Goal: Task Accomplishment & Management: Use online tool/utility

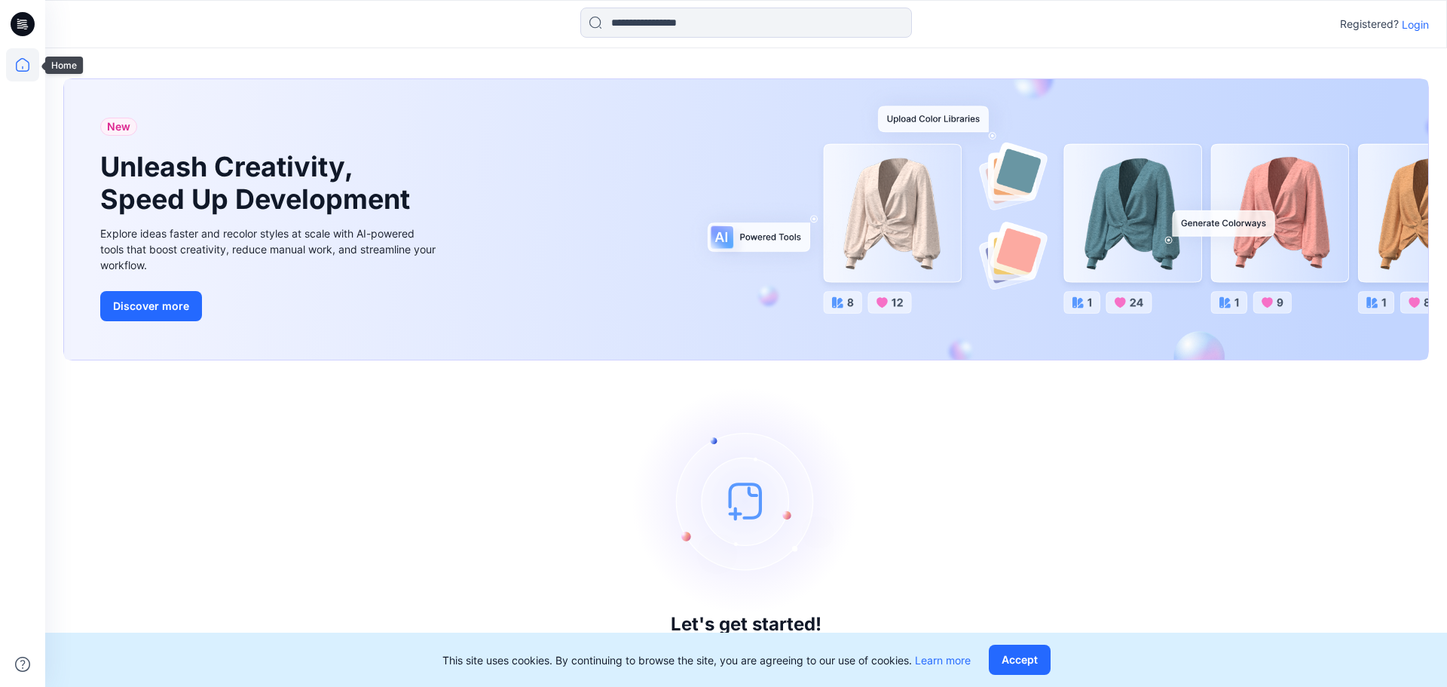
click at [20, 54] on icon at bounding box center [22, 64] width 33 height 33
drag, startPoint x: 951, startPoint y: 541, endPoint x: 1294, endPoint y: 326, distance: 405.0
click at [960, 537] on div "Let's get started! Click New to add a style or create a folder." at bounding box center [746, 523] width 1366 height 290
click at [1404, 20] on p "Login" at bounding box center [1415, 25] width 27 height 16
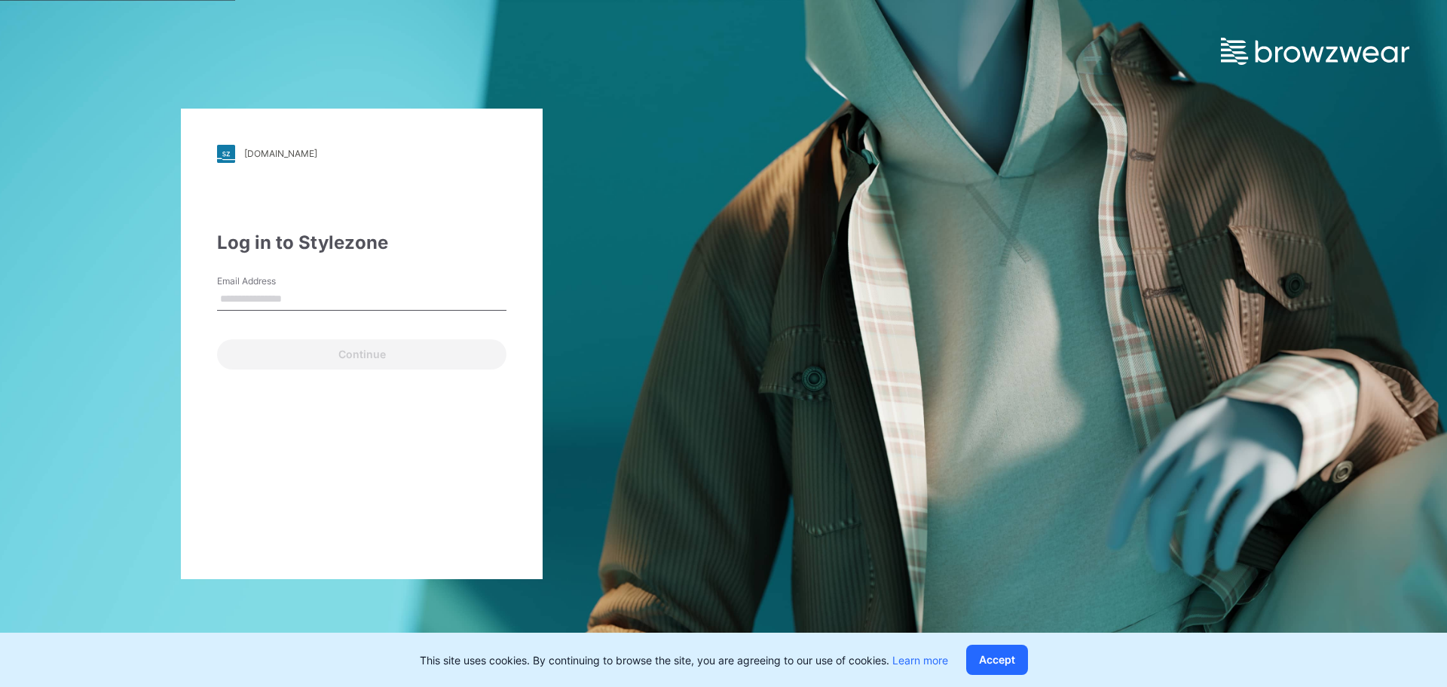
click at [260, 366] on div "Continue" at bounding box center [361, 351] width 289 height 36
click at [335, 289] on input "Email Address" at bounding box center [361, 299] width 289 height 23
type input "**********"
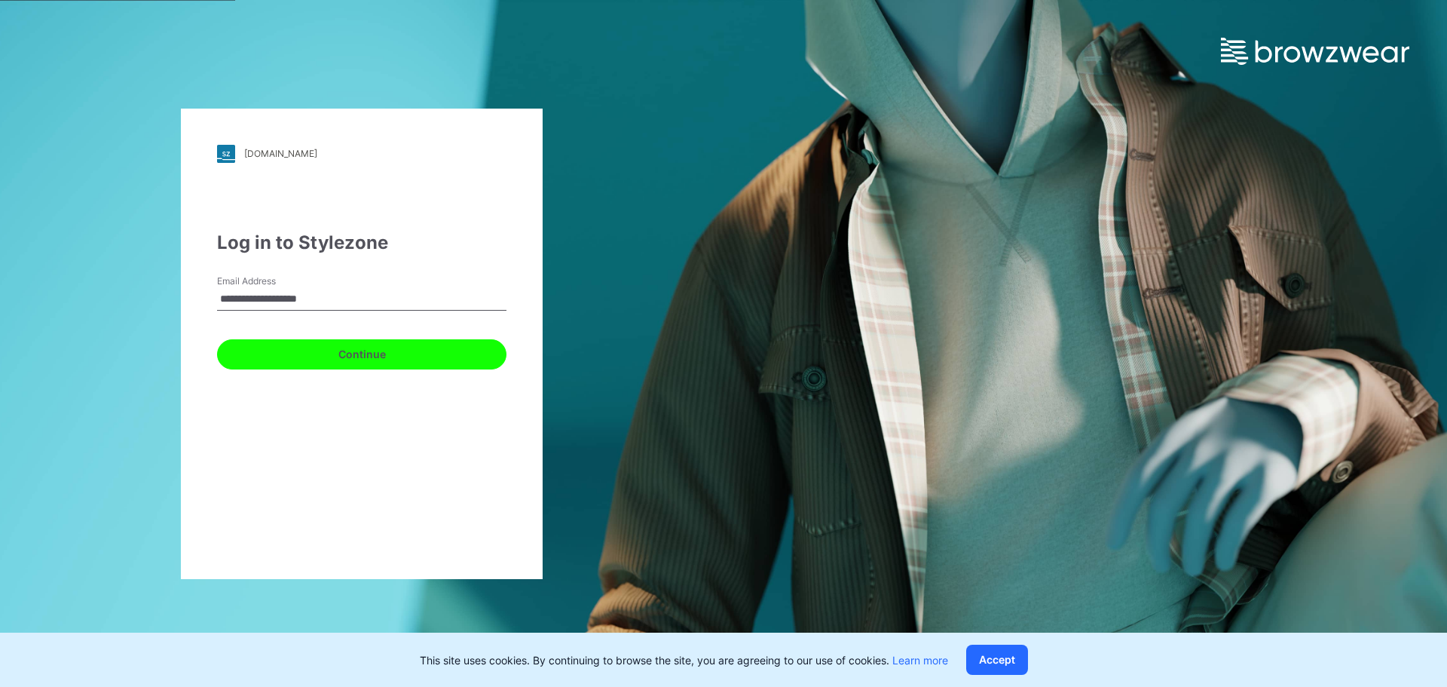
click at [343, 363] on button "Continue" at bounding box center [361, 354] width 289 height 30
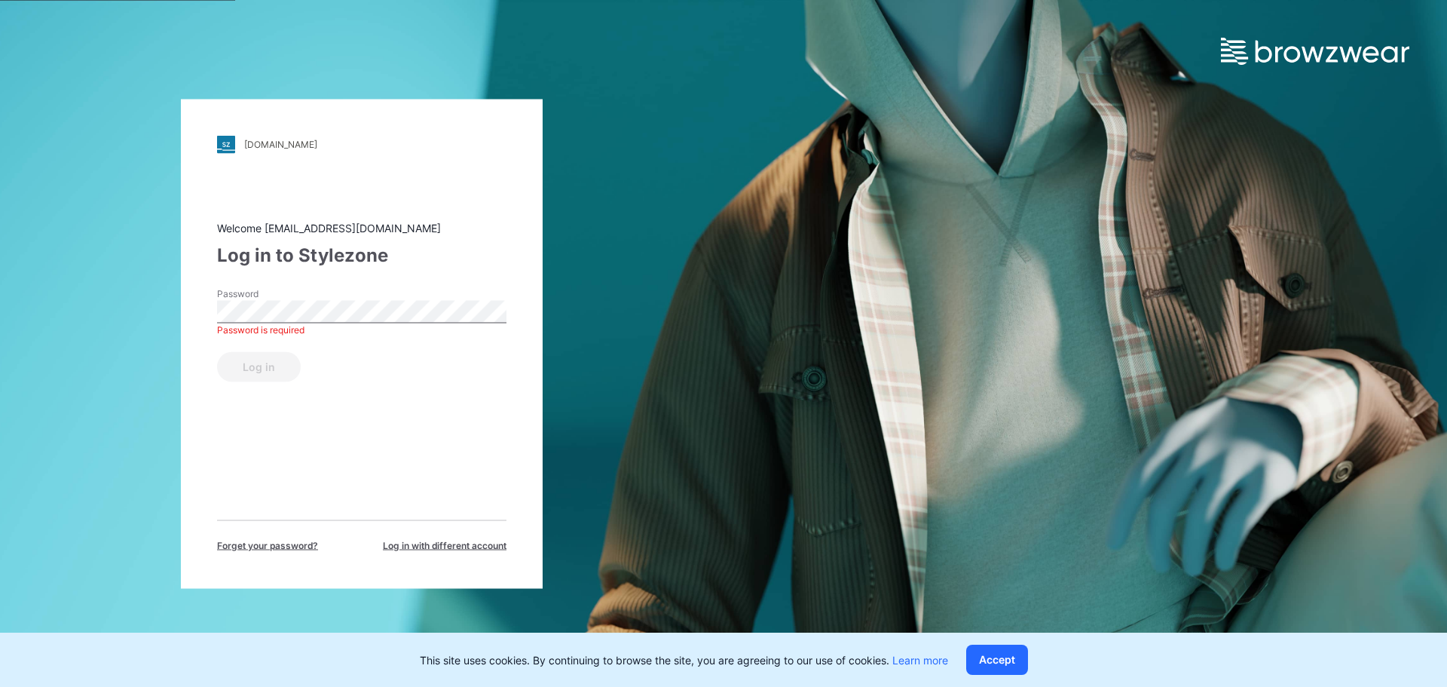
click at [581, 359] on div "pvh.stylezone.com Loading... Welcome 3dcad.wp@maliban.com Log in to Stylezone P…" at bounding box center [362, 343] width 724 height 687
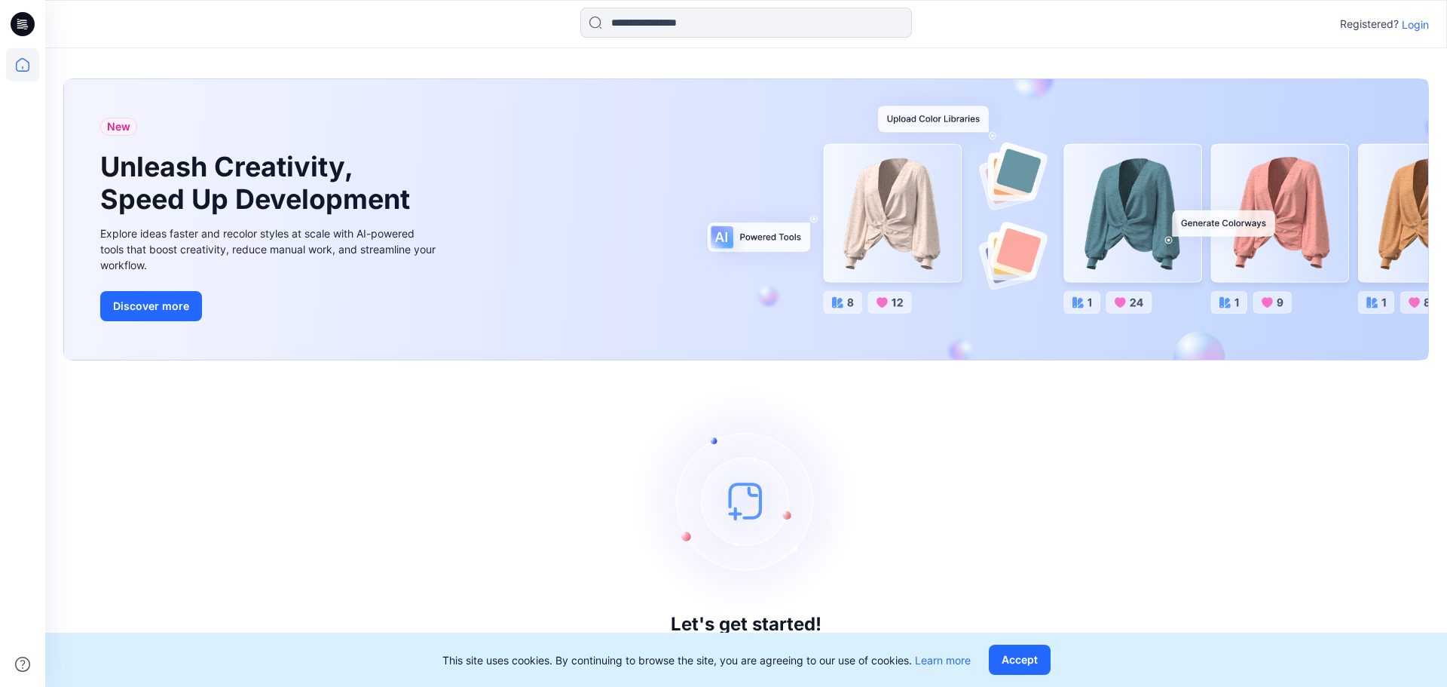
click at [17, 18] on icon at bounding box center [23, 24] width 24 height 24
click at [24, 72] on icon at bounding box center [22, 64] width 33 height 33
drag, startPoint x: 40, startPoint y: 296, endPoint x: 504, endPoint y: 430, distance: 482.9
click at [44, 308] on div at bounding box center [22, 343] width 45 height 687
click at [1411, 29] on p "Login" at bounding box center [1415, 25] width 27 height 16
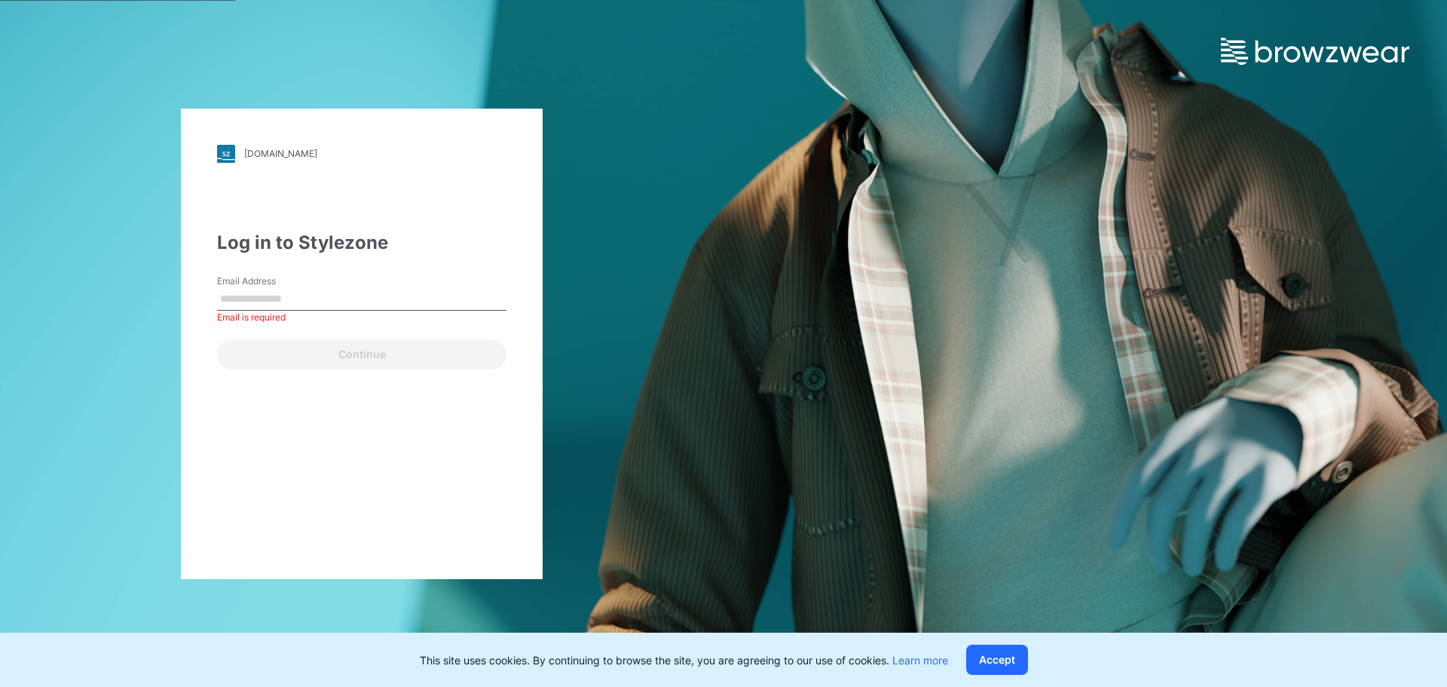
click at [250, 301] on input "Email Address" at bounding box center [361, 299] width 289 height 23
type input "**********"
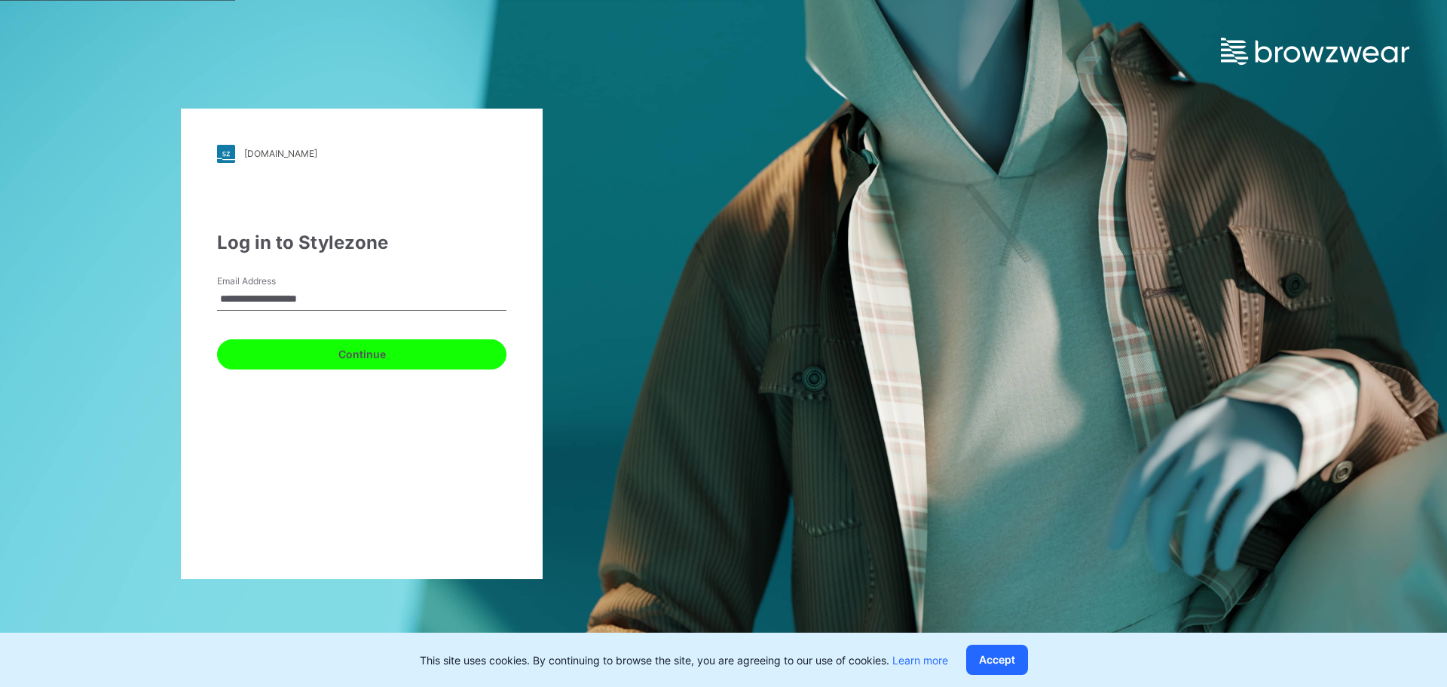
click at [305, 353] on button "Continue" at bounding box center [361, 354] width 289 height 30
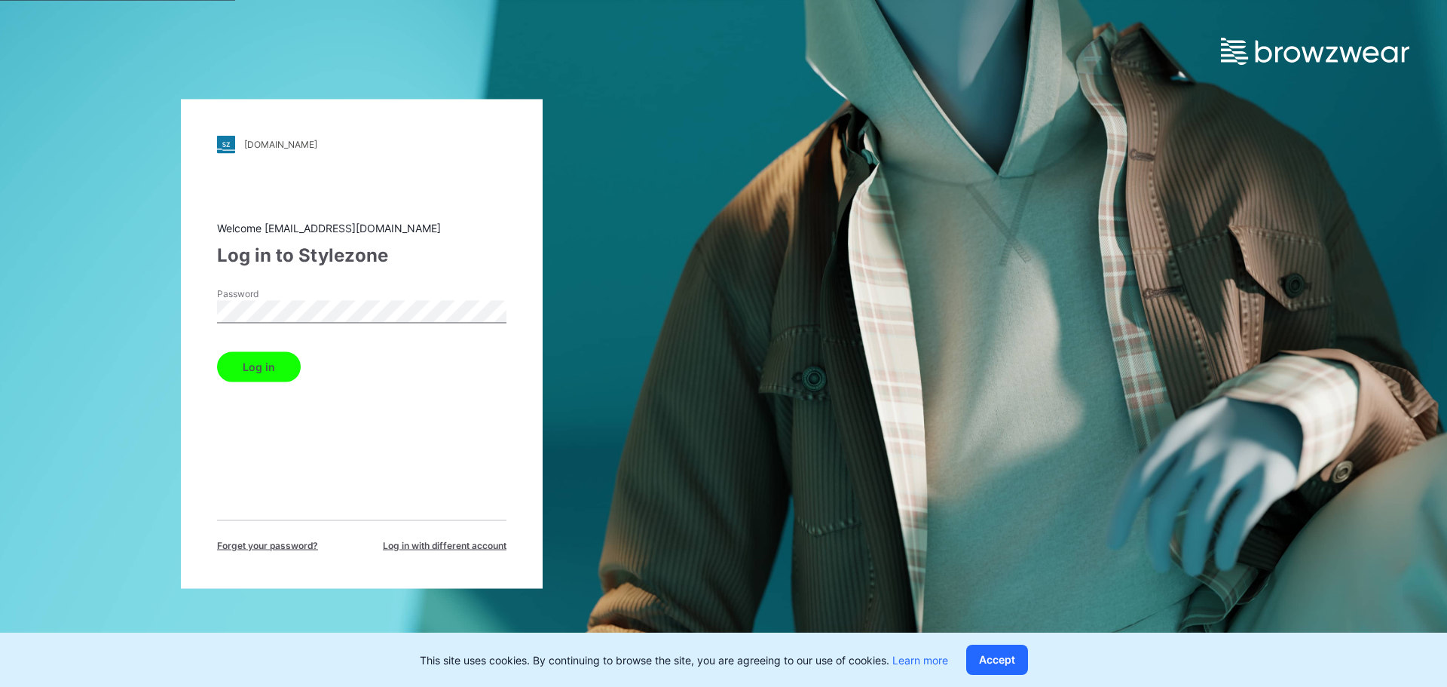
click at [279, 369] on button "Log in" at bounding box center [259, 366] width 84 height 30
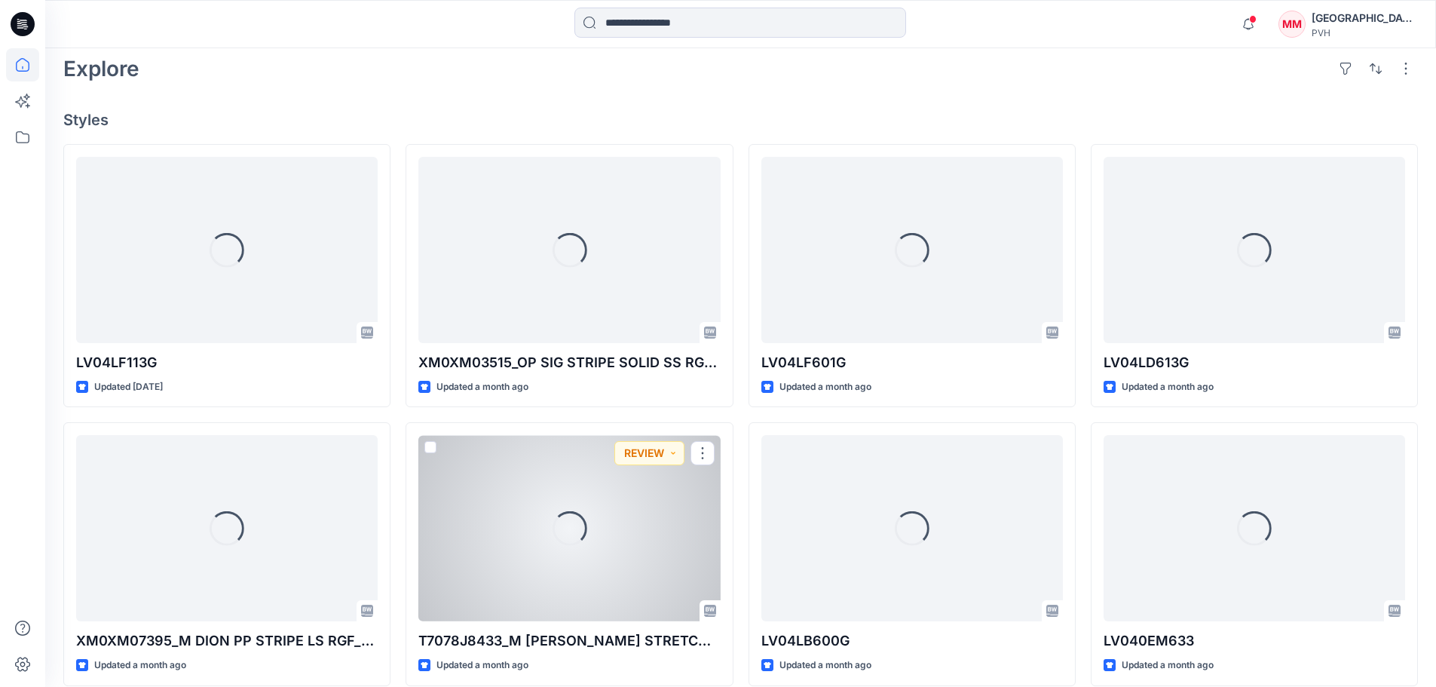
scroll to position [302, 0]
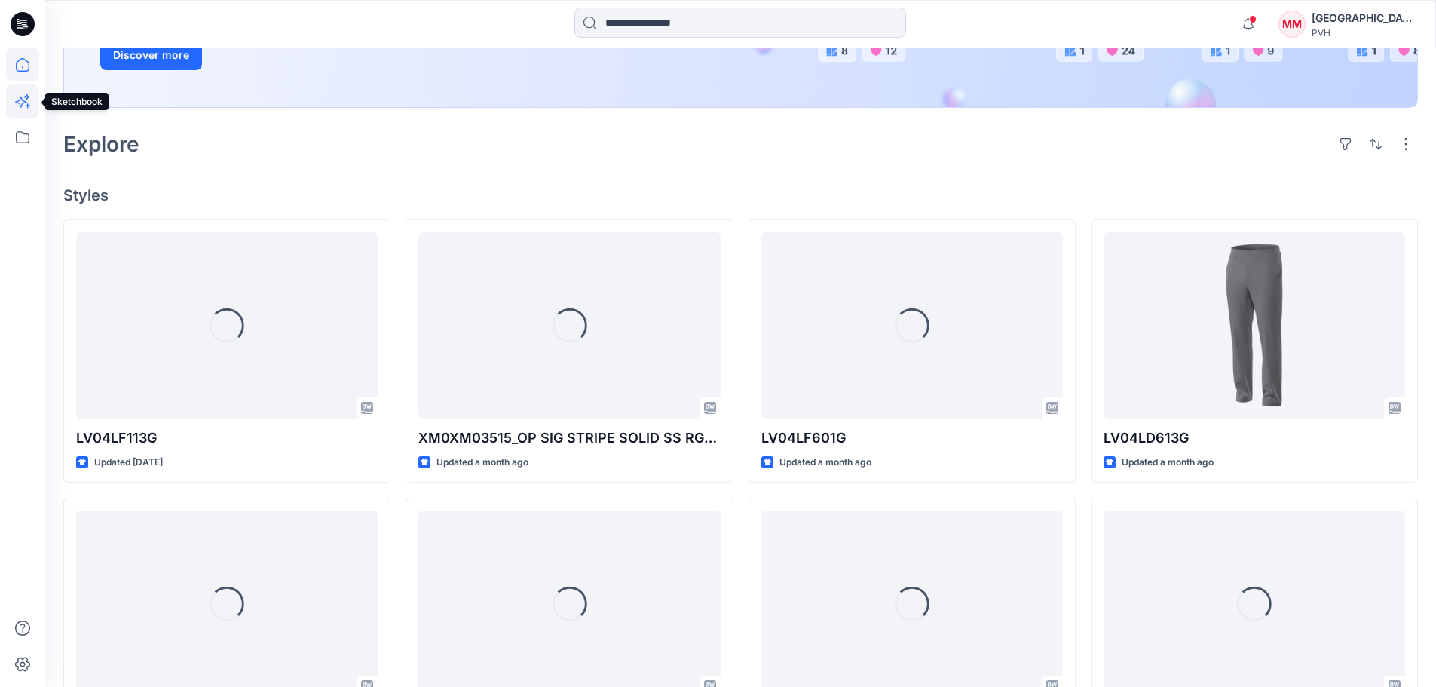
click at [29, 104] on icon at bounding box center [22, 100] width 33 height 33
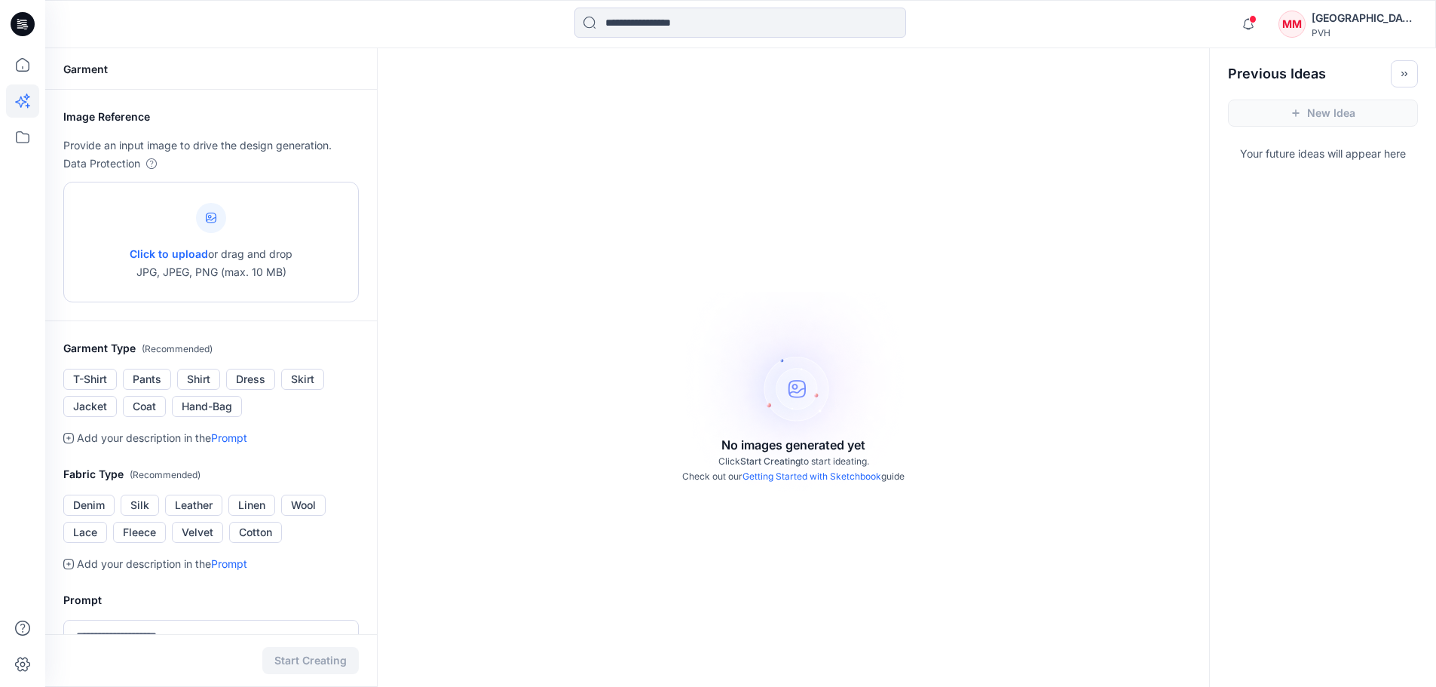
click at [256, 220] on div "Click to upload or drag and drop JPG, JPEG, PNG (max. 10 MB)" at bounding box center [211, 242] width 163 height 115
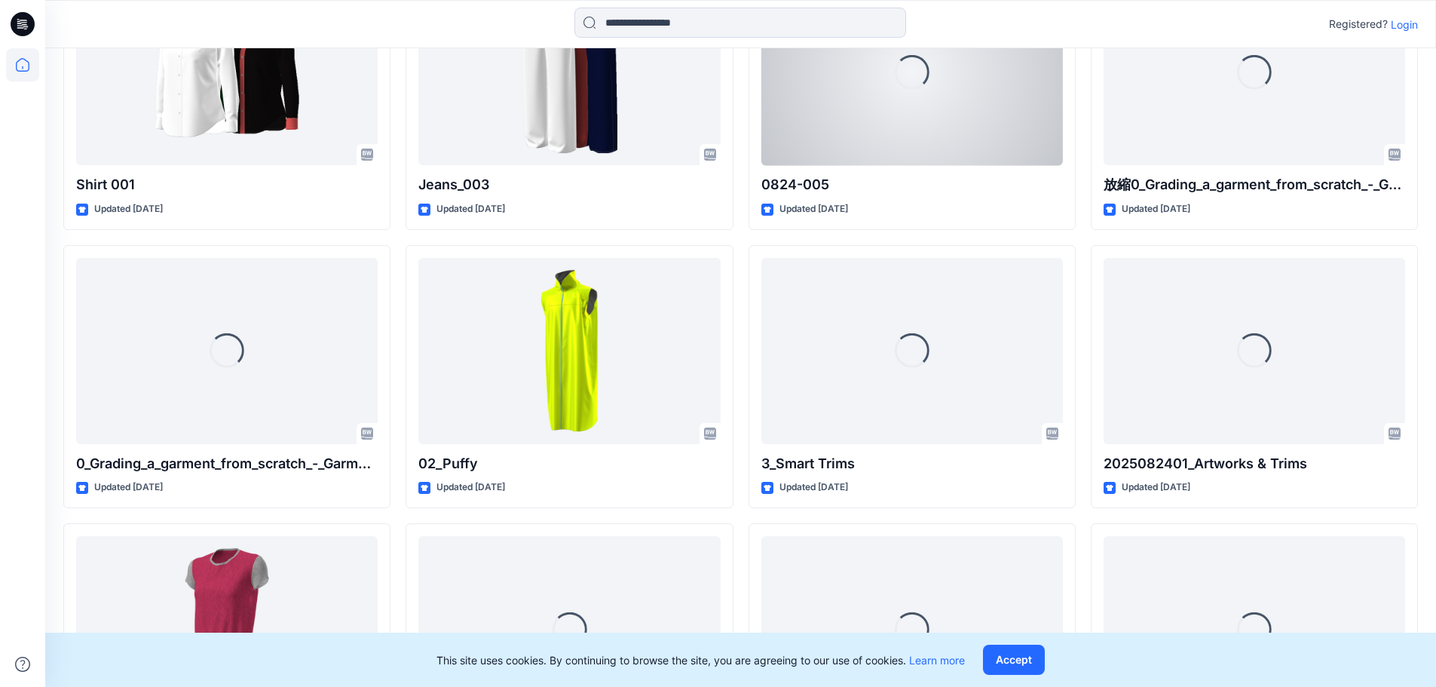
scroll to position [528, 0]
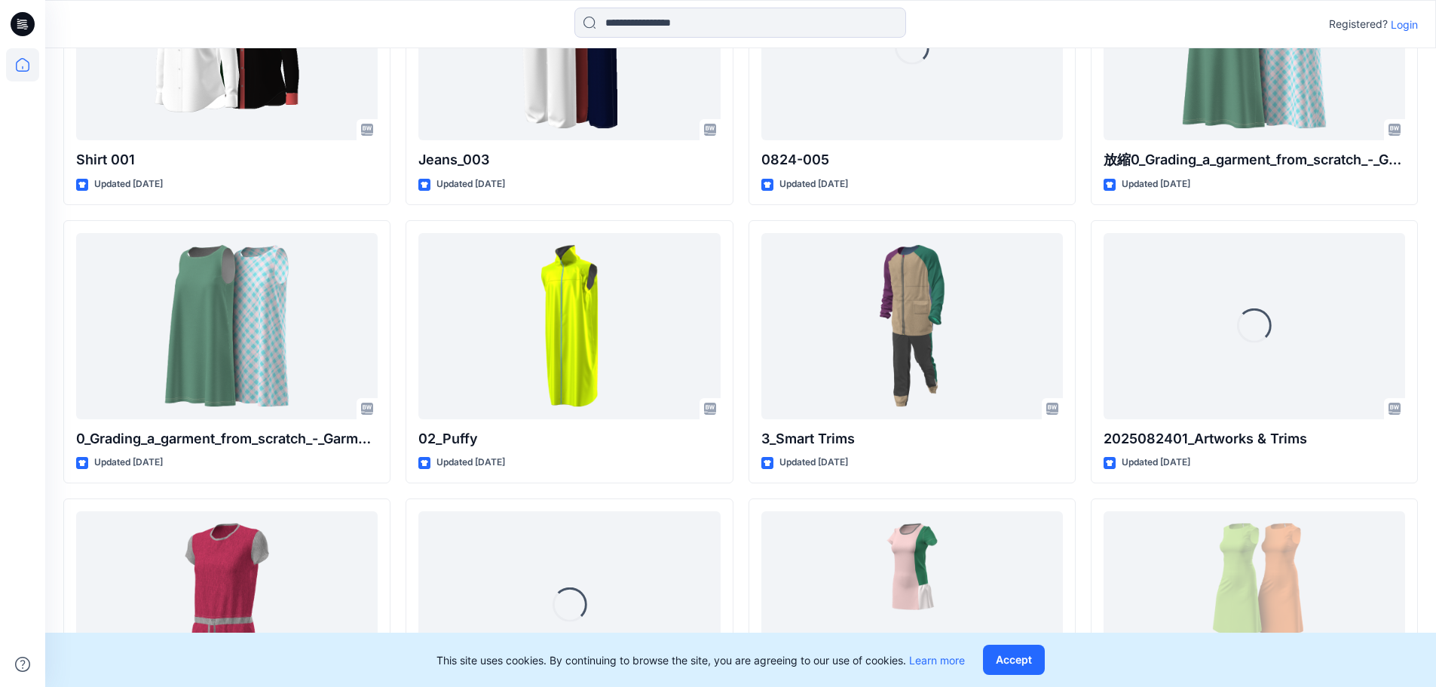
click at [1410, 20] on p "Login" at bounding box center [1404, 25] width 27 height 16
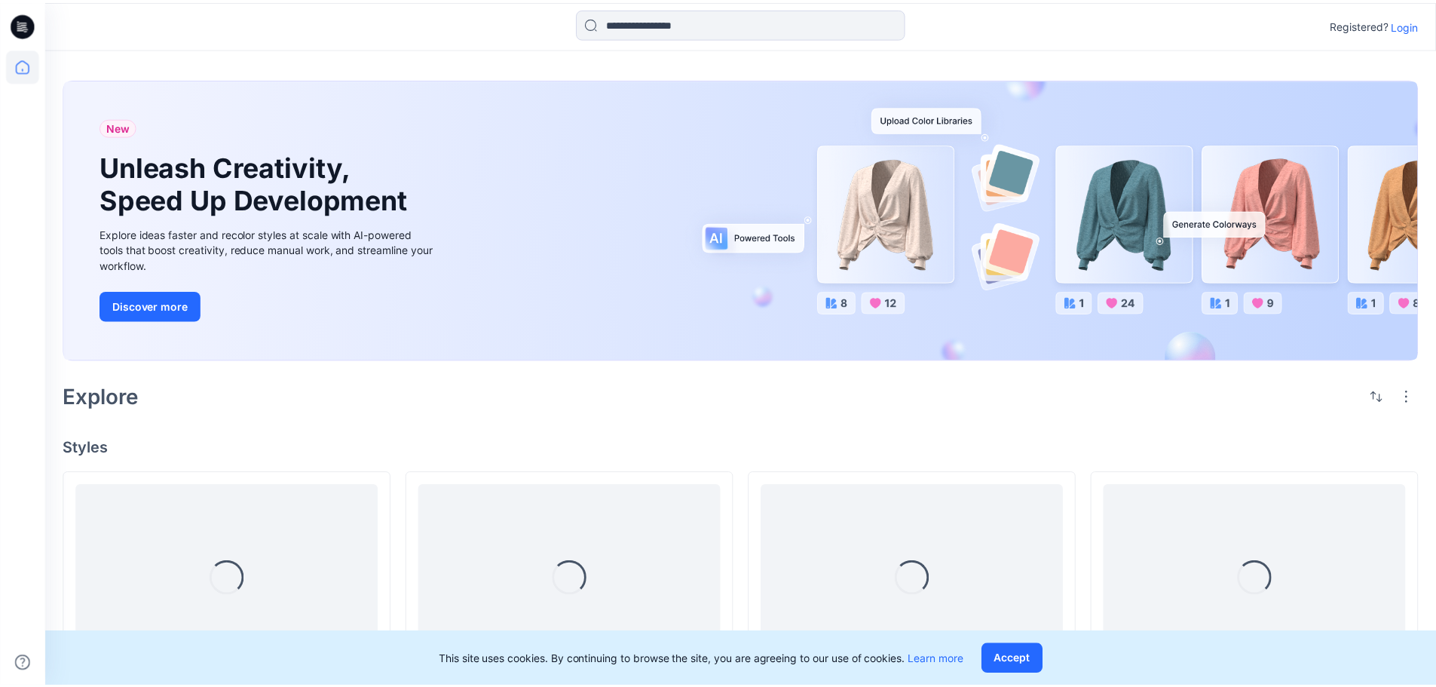
scroll to position [528, 0]
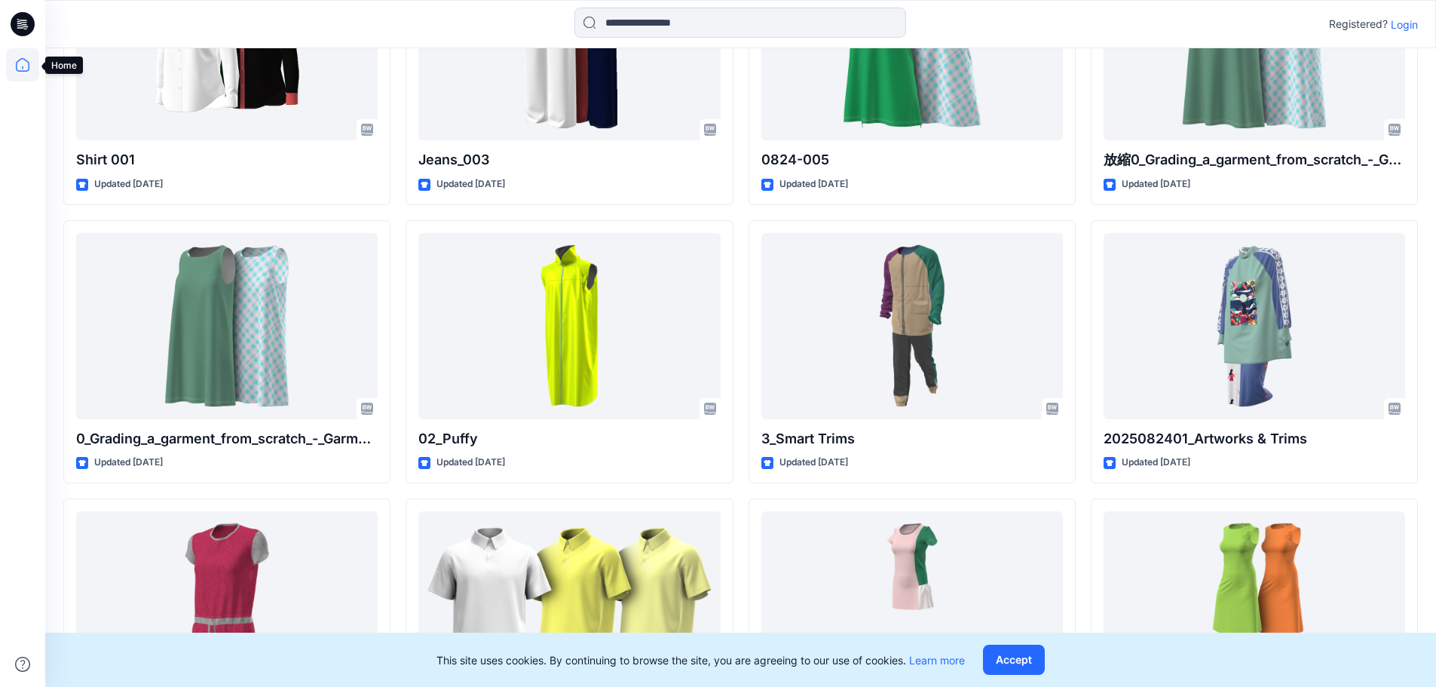
click at [29, 69] on icon at bounding box center [22, 64] width 33 height 33
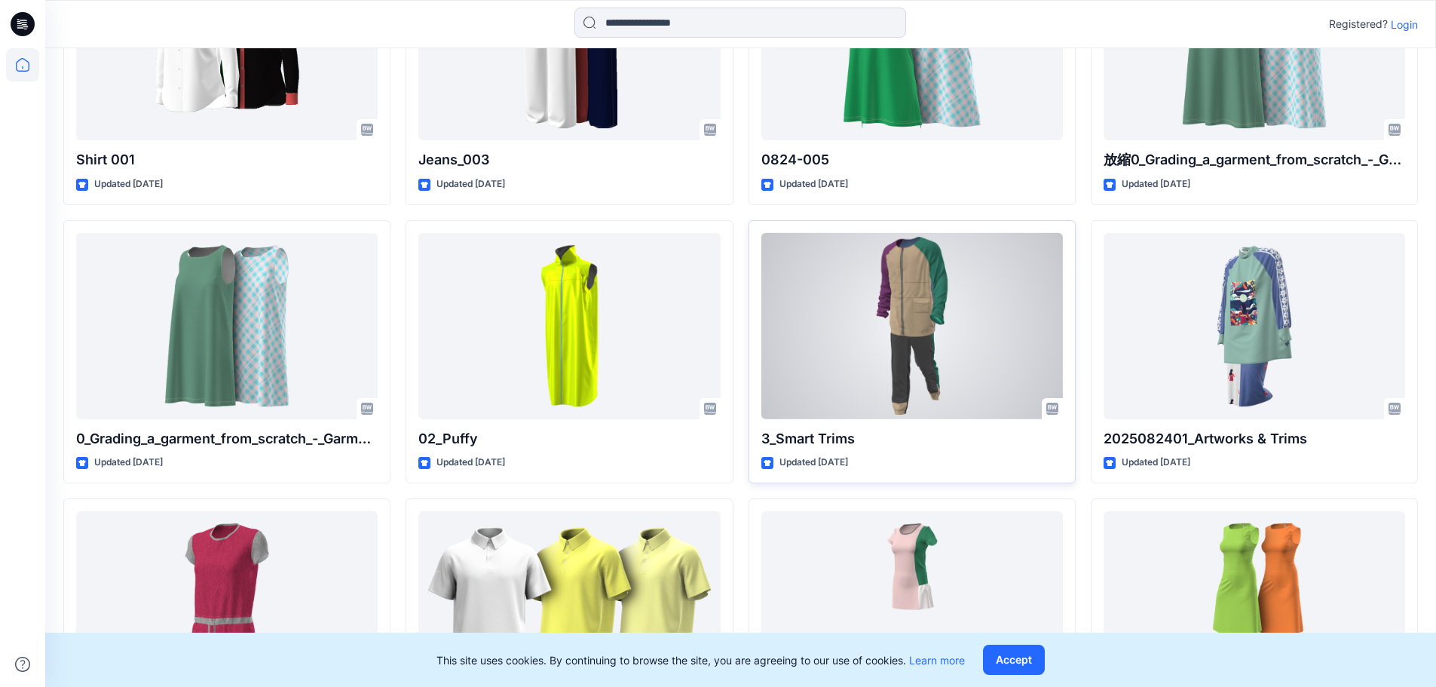
scroll to position [675, 0]
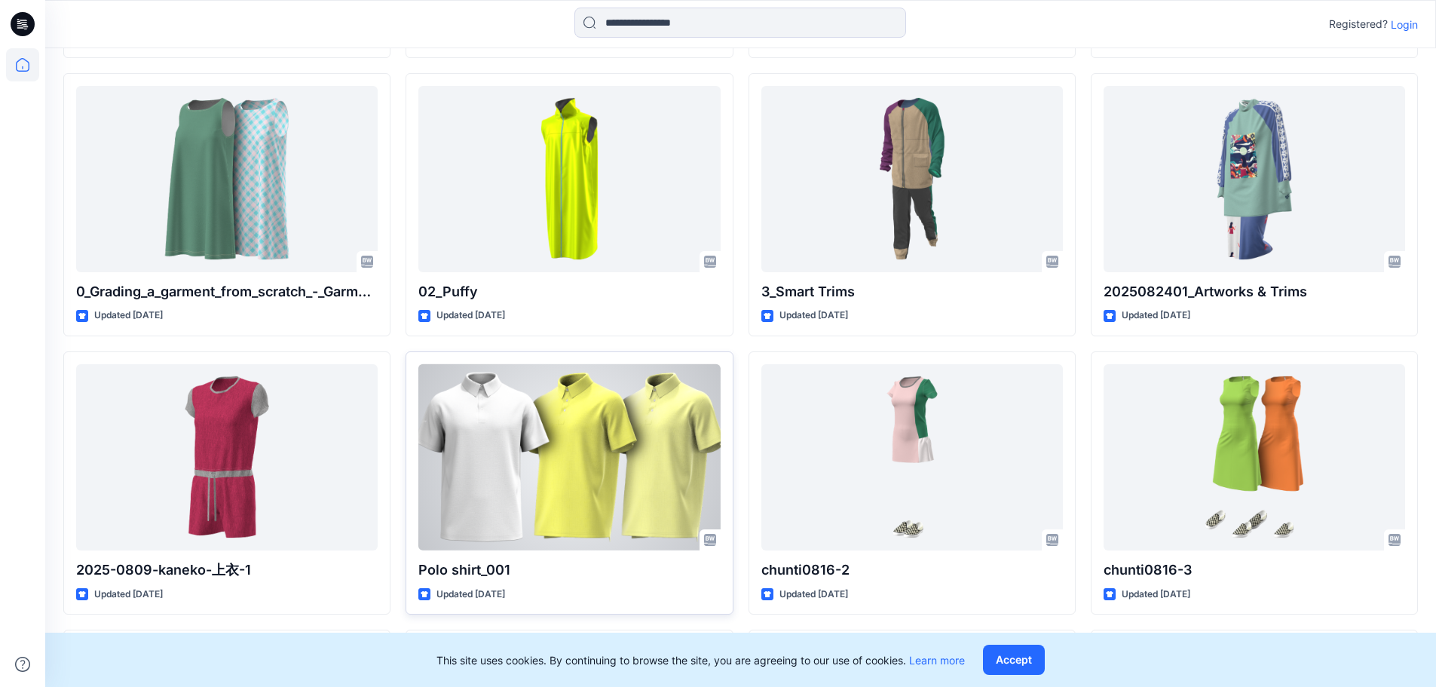
click at [557, 434] on div at bounding box center [569, 457] width 302 height 186
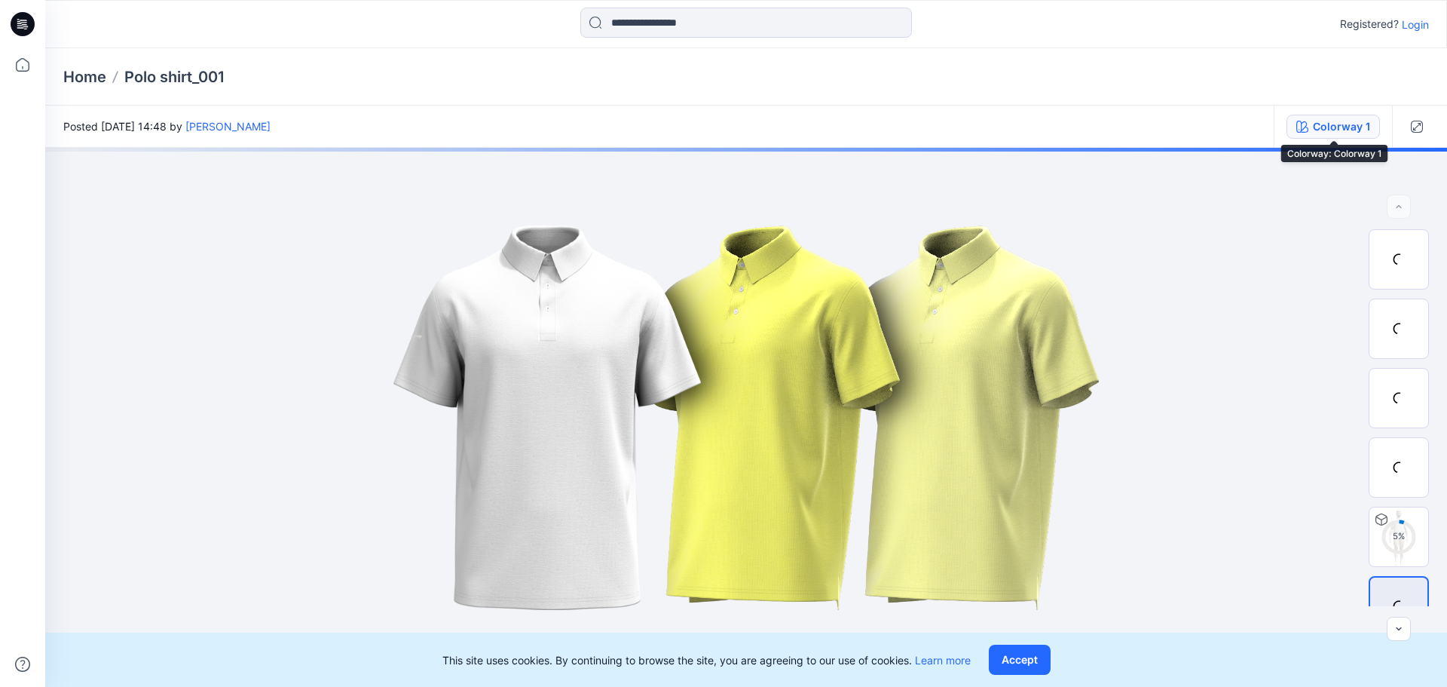
click at [1313, 130] on button "Colorway 1" at bounding box center [1333, 127] width 93 height 24
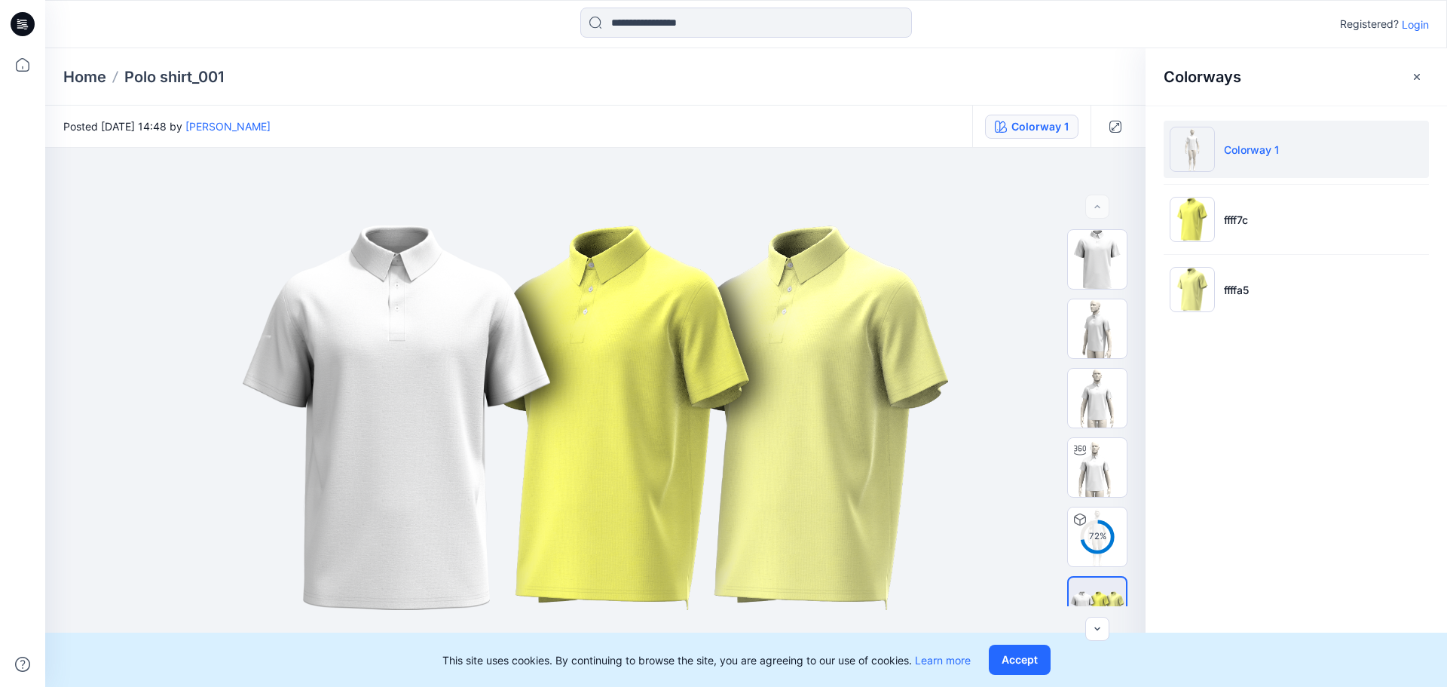
click at [1210, 152] on img at bounding box center [1192, 149] width 45 height 45
